Goal: Information Seeking & Learning: Find specific fact

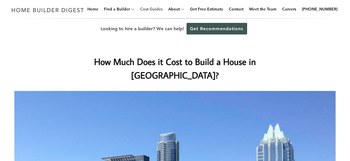
click at [153, 8] on link "Cost Guides" at bounding box center [151, 9] width 27 height 18
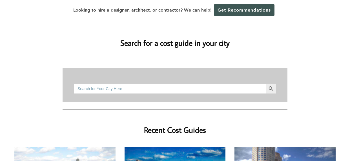
scroll to position [61, 0]
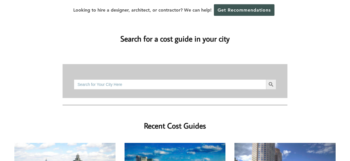
click at [187, 79] on input "Search for:" at bounding box center [170, 84] width 192 height 10
type input "austin, tx"
click at [266, 79] on button "Search Button" at bounding box center [271, 84] width 10 height 10
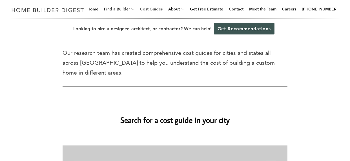
click at [156, 8] on link "Cost Guides" at bounding box center [151, 9] width 27 height 18
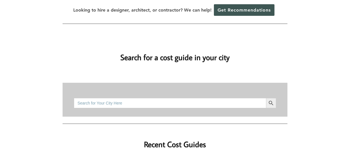
scroll to position [56, 0]
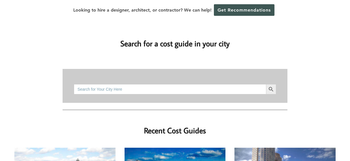
click at [184, 84] on input "Search for:" at bounding box center [170, 89] width 192 height 10
type input "austin, texas"
click at [266, 84] on button "Search Button" at bounding box center [271, 89] width 10 height 10
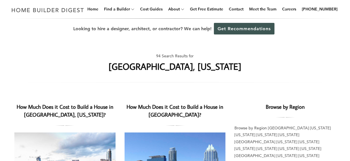
click at [175, 106] on link "How Much Does it Cost to Build a House in [GEOGRAPHIC_DATA]?" at bounding box center [175, 110] width 97 height 15
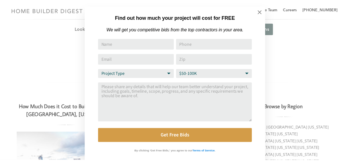
scroll to position [5, 0]
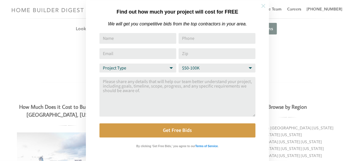
click at [262, 4] on icon at bounding box center [264, 6] width 6 height 6
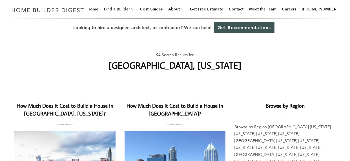
scroll to position [0, 0]
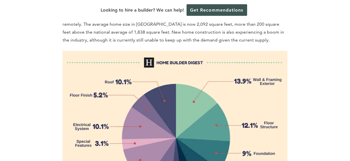
scroll to position [324, 0]
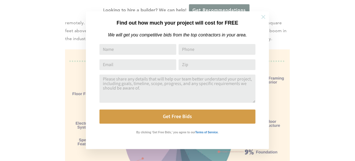
click at [264, 16] on icon at bounding box center [264, 17] width 6 height 6
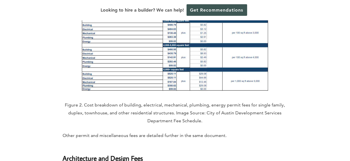
scroll to position [1246, 0]
